Goal: Find specific page/section: Find specific page/section

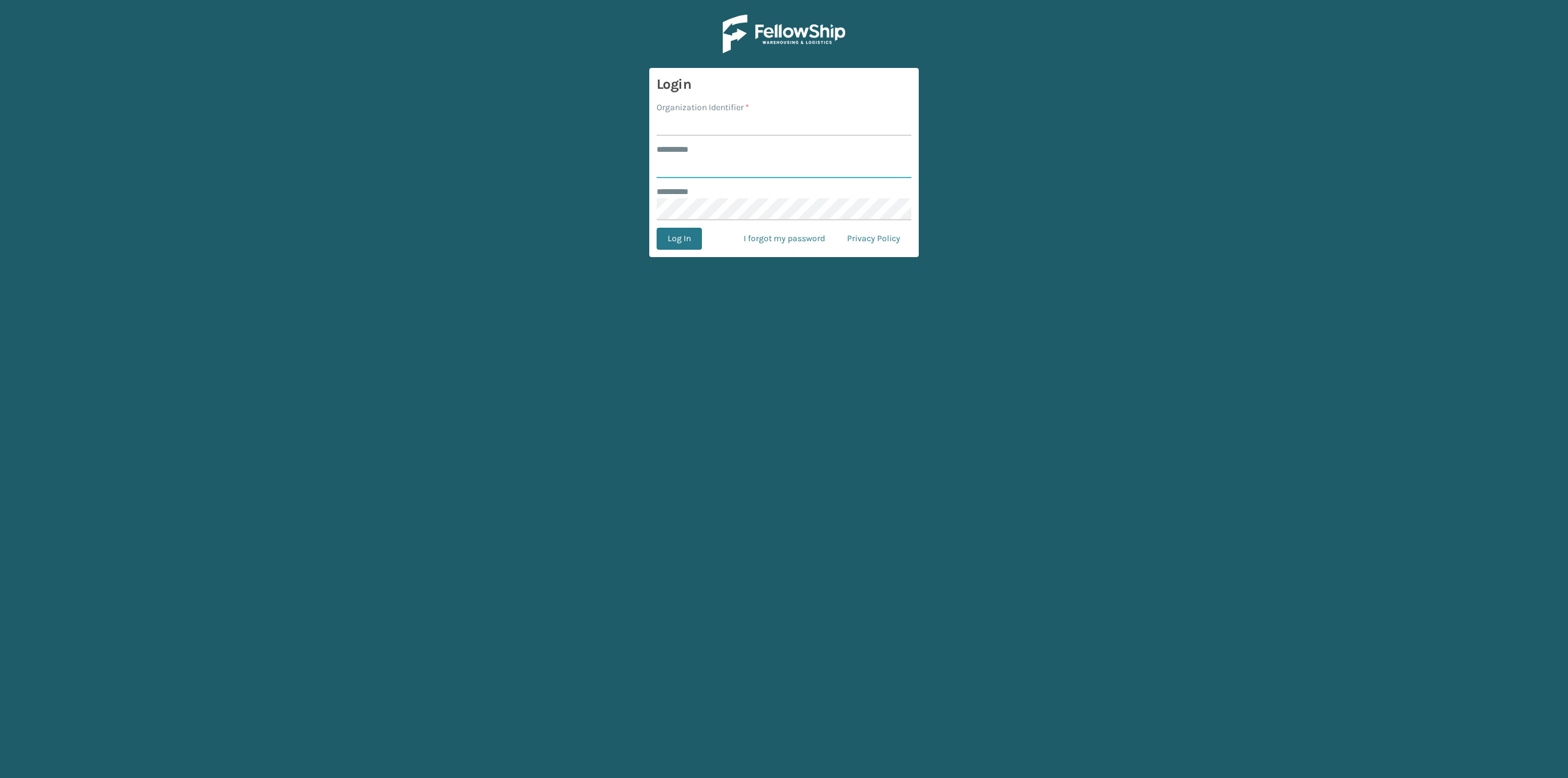
type input "***"
click at [675, 125] on input "Organization Identifier *" at bounding box center [784, 125] width 255 height 22
type input "oceanside"
click at [669, 233] on button "Log In" at bounding box center [679, 239] width 45 height 22
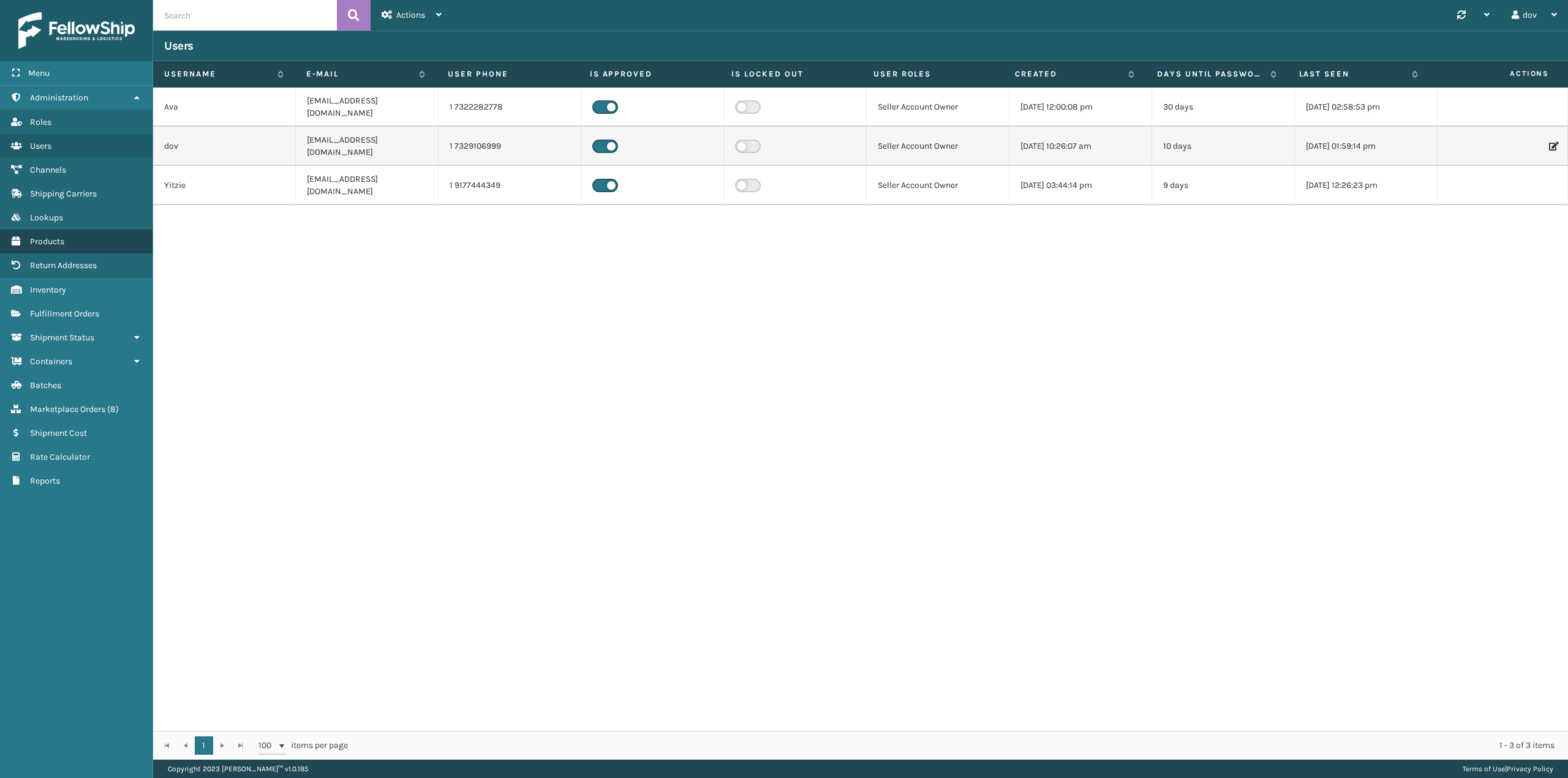
click at [54, 240] on span "Products" at bounding box center [47, 241] width 34 height 10
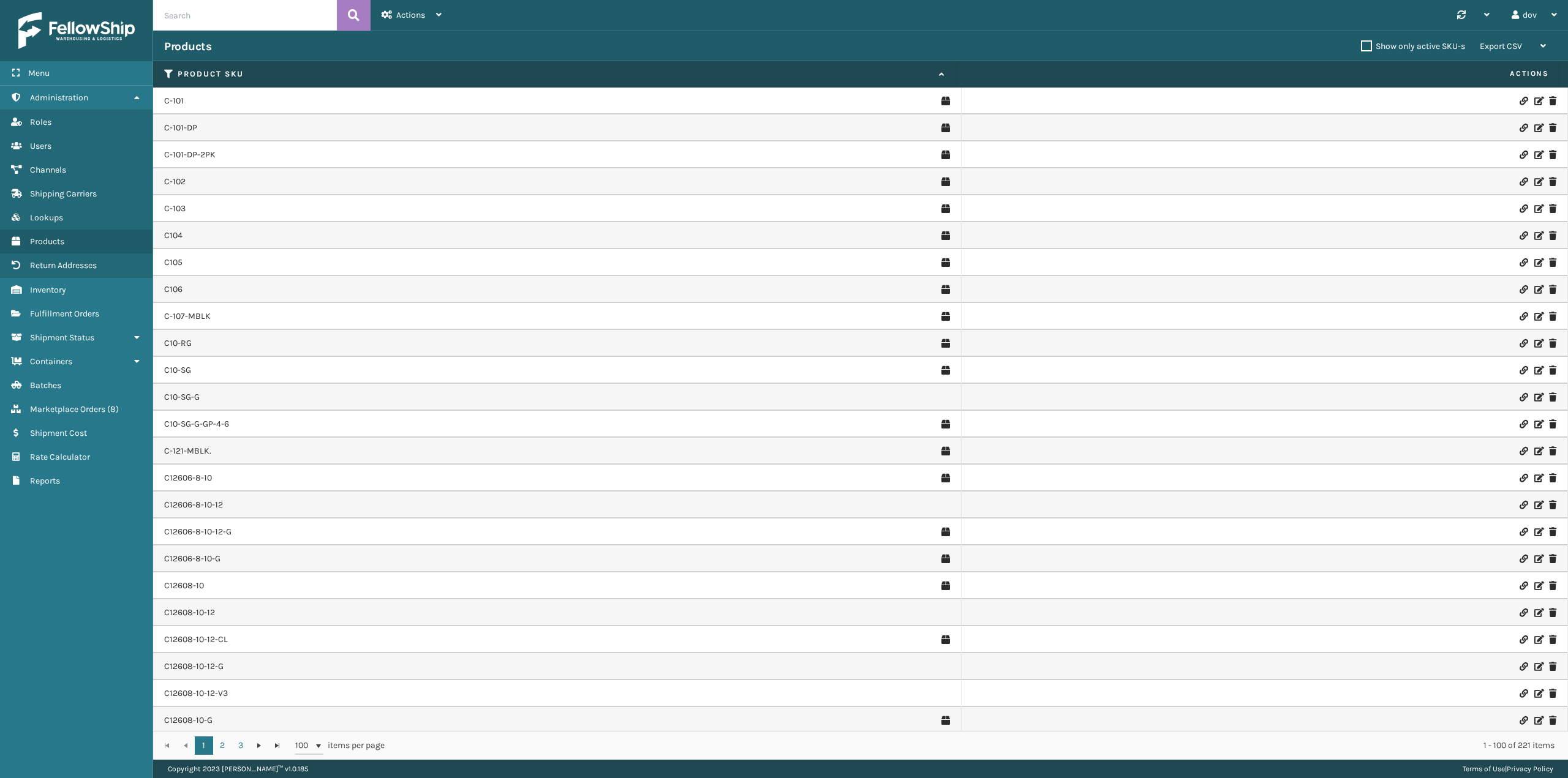
click at [227, 25] on input "text" at bounding box center [245, 15] width 184 height 31
paste input "C12610-12"
type input "C12610-12"
click at [344, 16] on button at bounding box center [353, 15] width 34 height 31
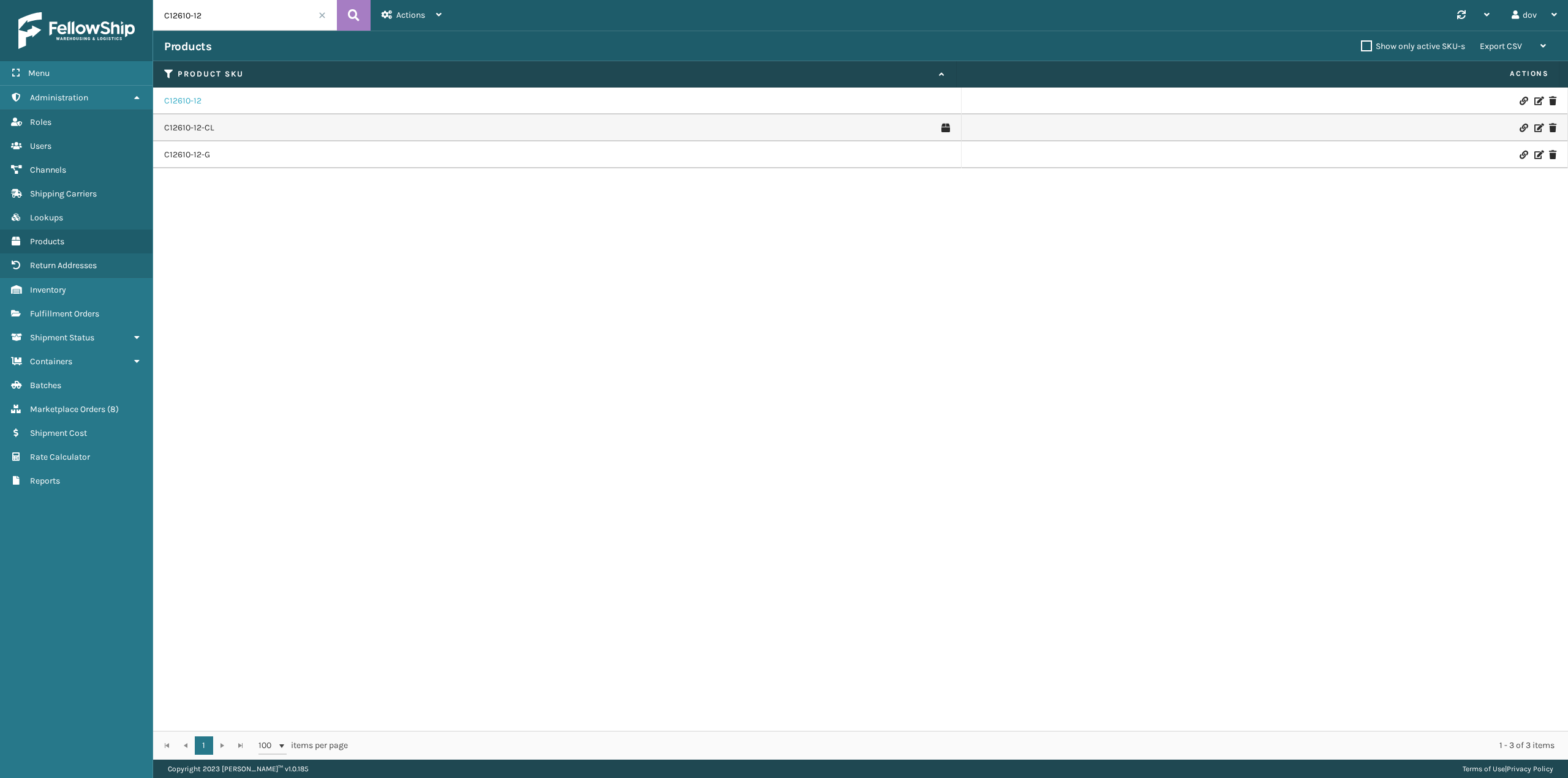
click at [176, 104] on link "C12610-12" at bounding box center [182, 101] width 37 height 12
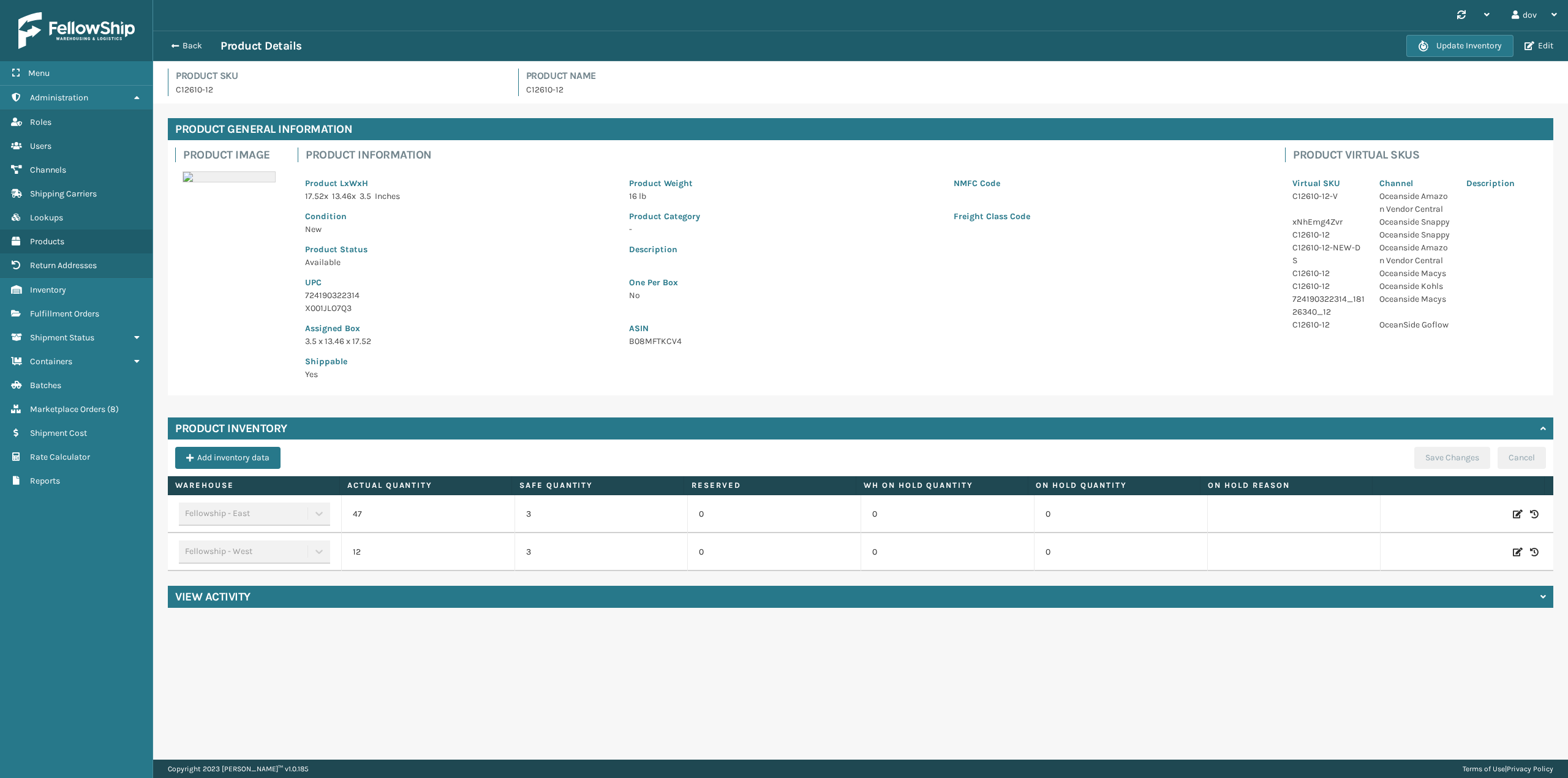
click at [168, 37] on div "Back Product Details Update Inventory Edit" at bounding box center [861, 46] width 1415 height 31
click at [173, 43] on span "button" at bounding box center [173, 46] width 7 height 9
